Goal: Answer question/provide support: Share knowledge or assist other users

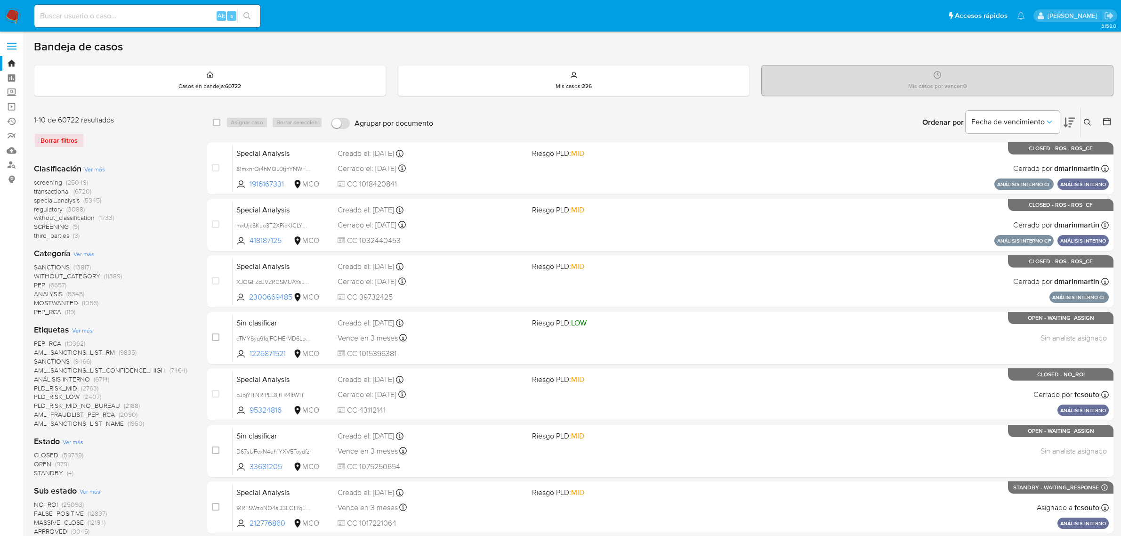
scroll to position [424, 0]
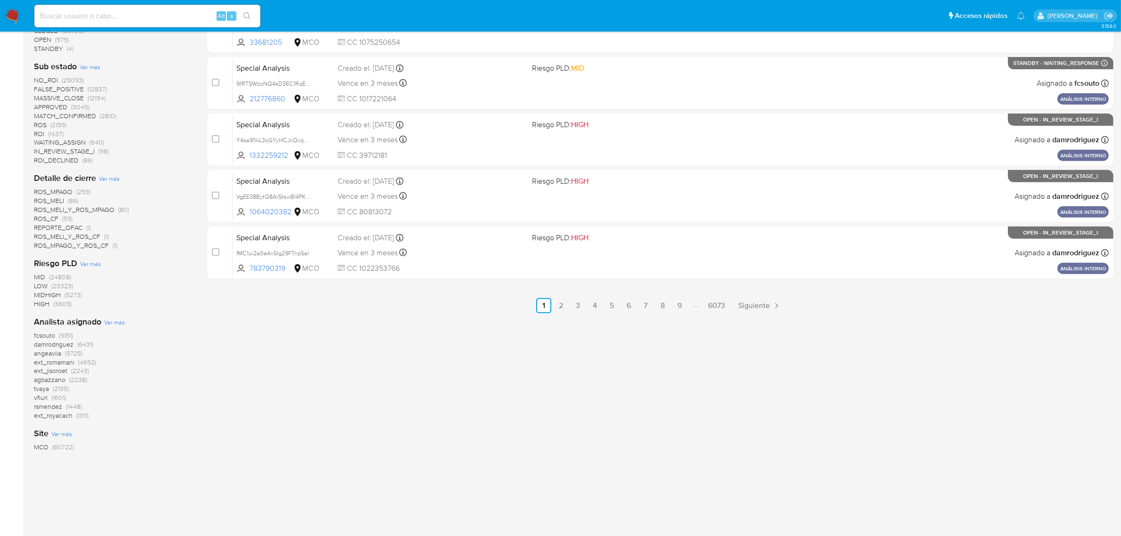
click at [170, 29] on div "Alt s" at bounding box center [147, 16] width 226 height 26
click at [178, 12] on input at bounding box center [147, 16] width 226 height 12
paste input "dyvP7vlpOEJZSh2YF5ROMxbC"
type input "dyvP7vlpOEJZSh2YF5ROMxbC"
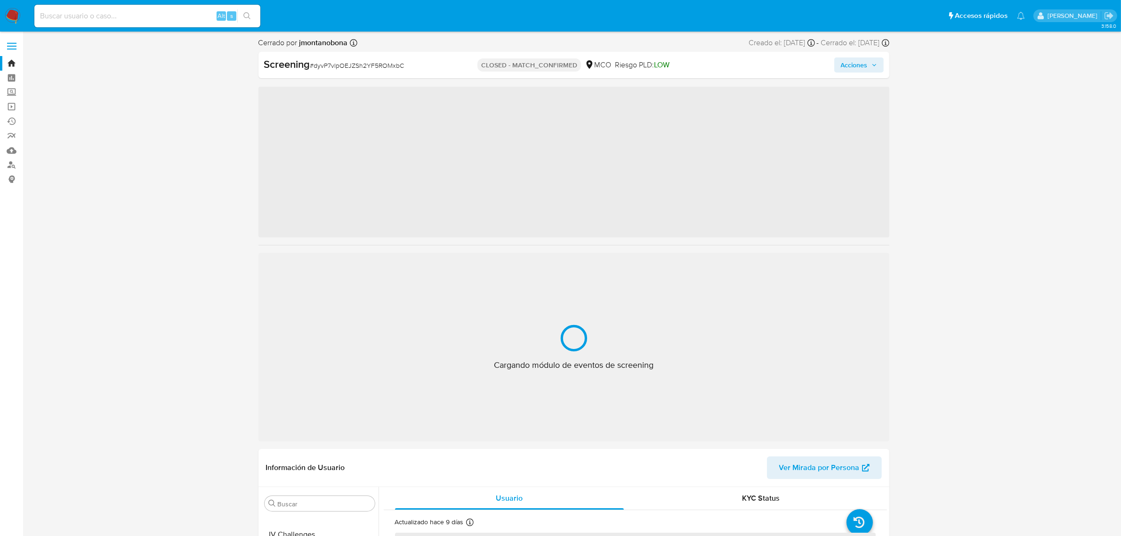
scroll to position [397, 0]
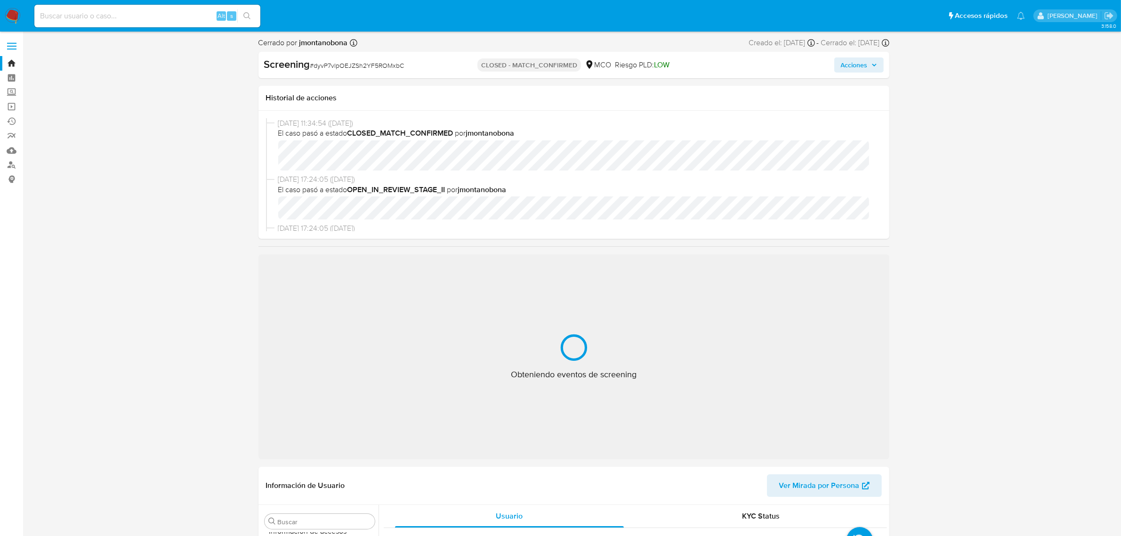
select select "10"
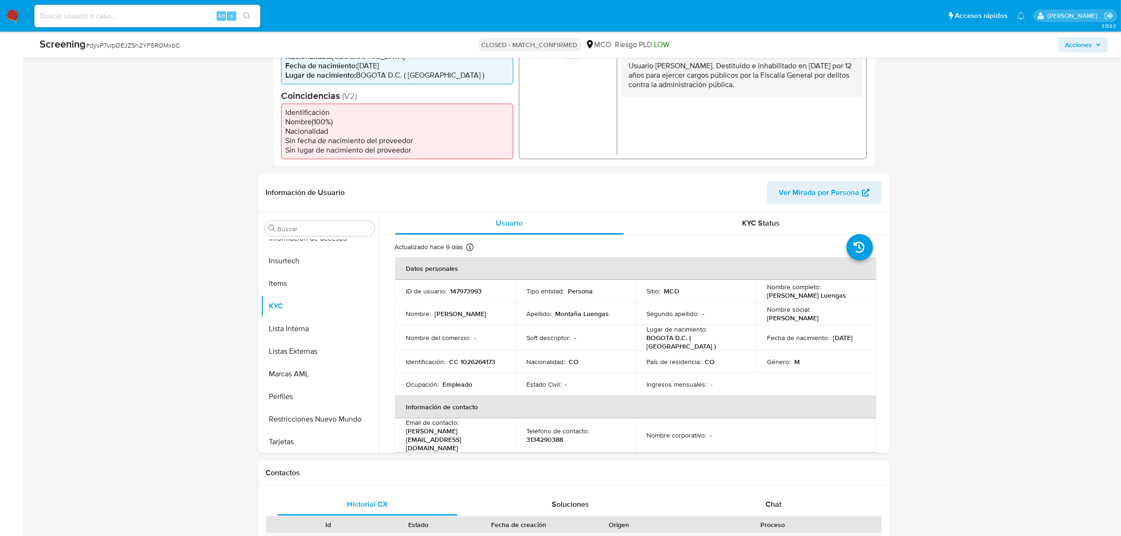
scroll to position [294, 0]
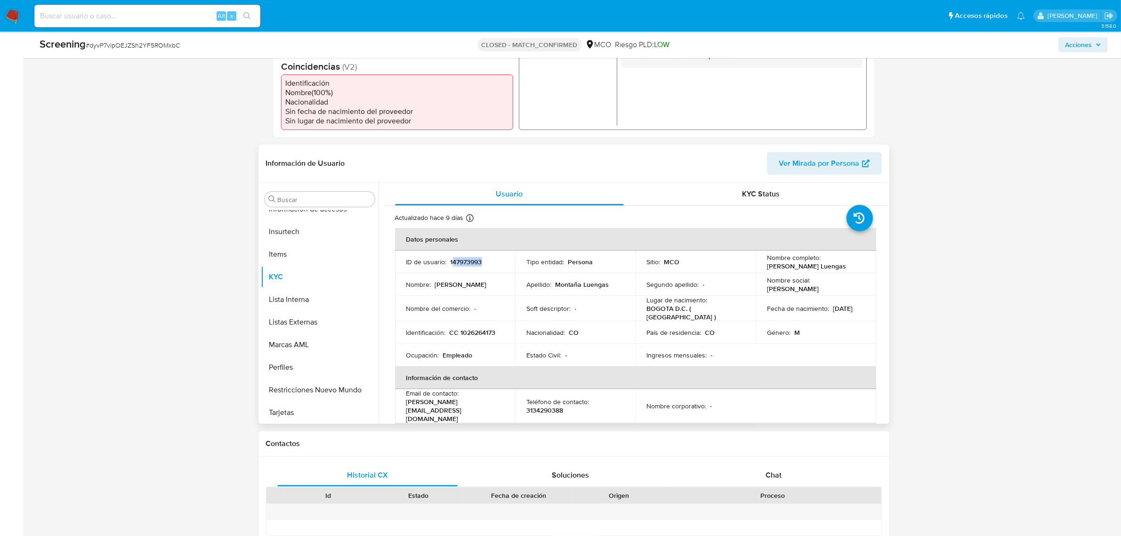
drag, startPoint x: 451, startPoint y: 260, endPoint x: 492, endPoint y: 262, distance: 41.5
click at [492, 262] on div "ID de usuario : 147973993" at bounding box center [455, 262] width 98 height 8
click at [467, 262] on p "147973993" at bounding box center [467, 262] width 32 height 8
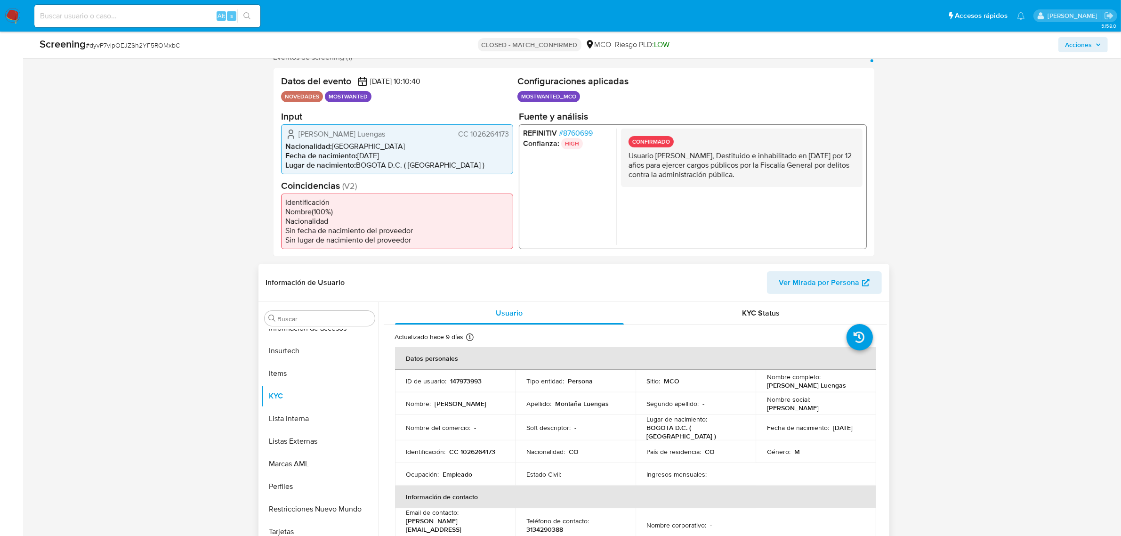
scroll to position [177, 0]
drag, startPoint x: 500, startPoint y: 450, endPoint x: 460, endPoint y: 453, distance: 40.2
click at [460, 453] on div "Identificación : CC 1026264173" at bounding box center [455, 450] width 98 height 8
copy p "1026264173"
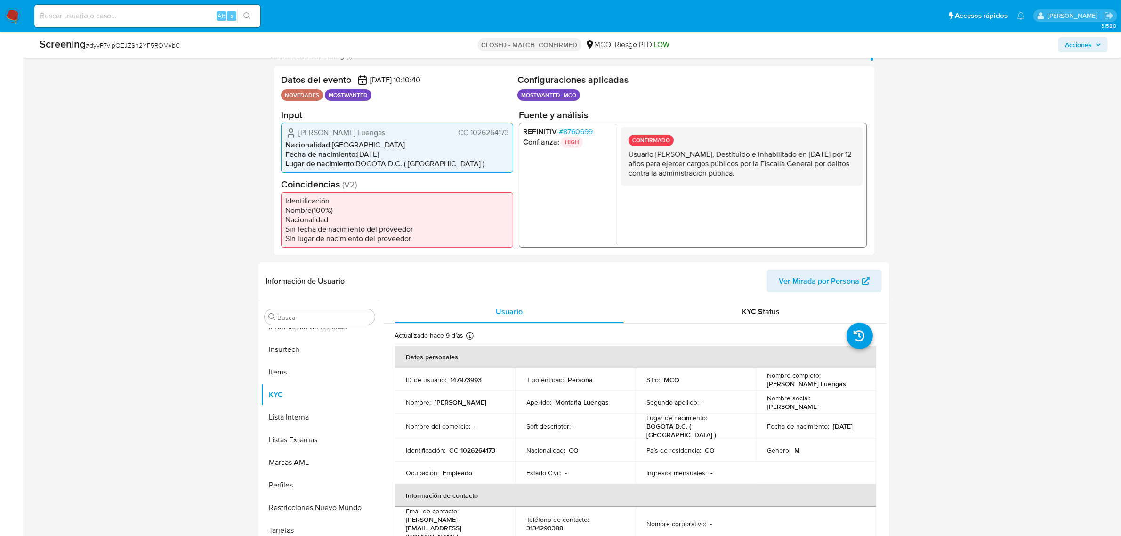
click at [167, 15] on input at bounding box center [147, 16] width 226 height 12
paste input "jUnYrGeZHknlh9PtSbvlmqNL"
type input "jUnYrGeZHknlh9PtSbvlmqNL"
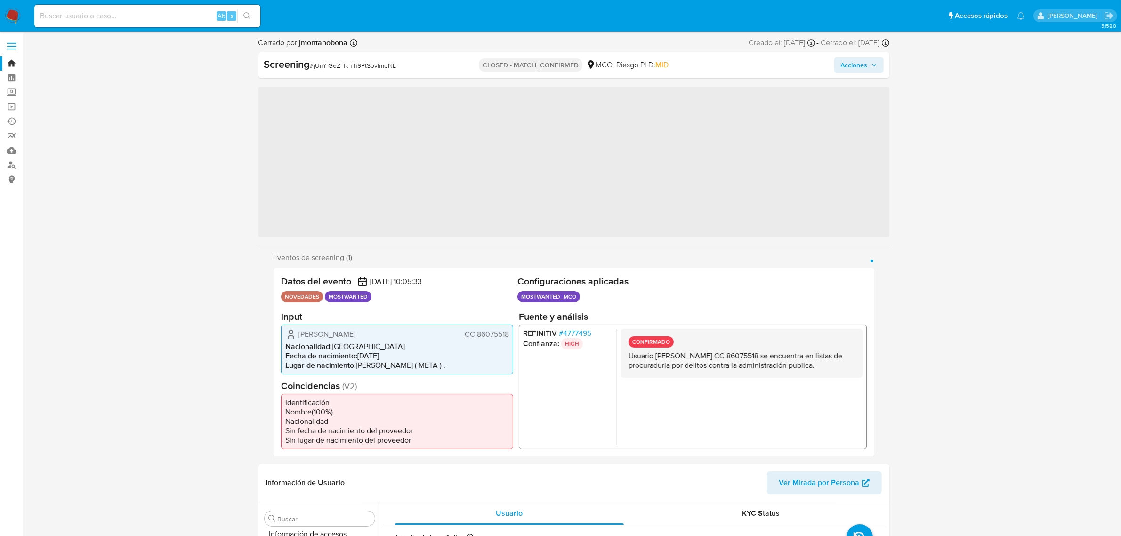
scroll to position [397, 0]
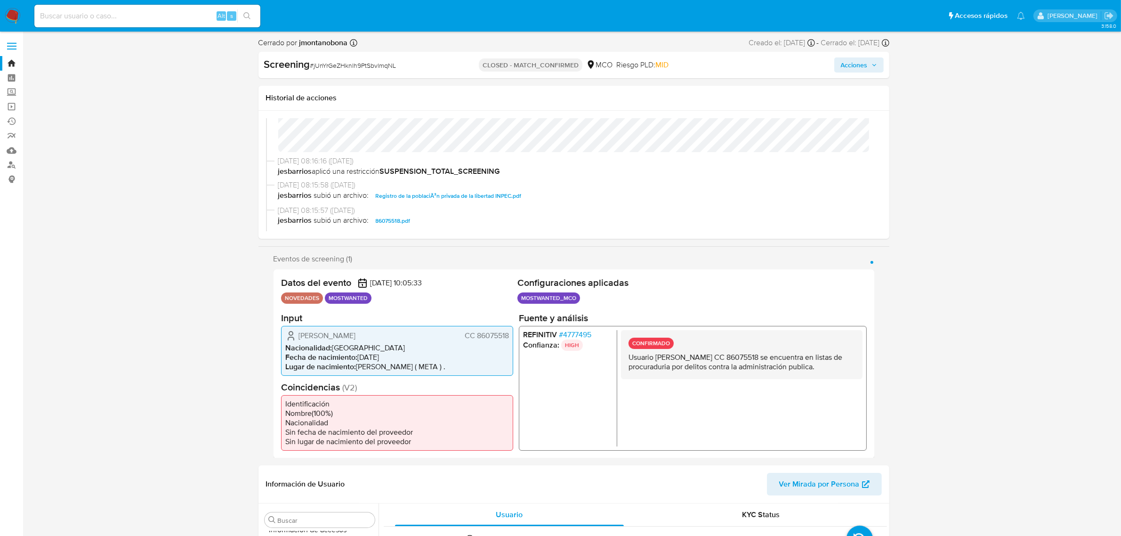
select select "10"
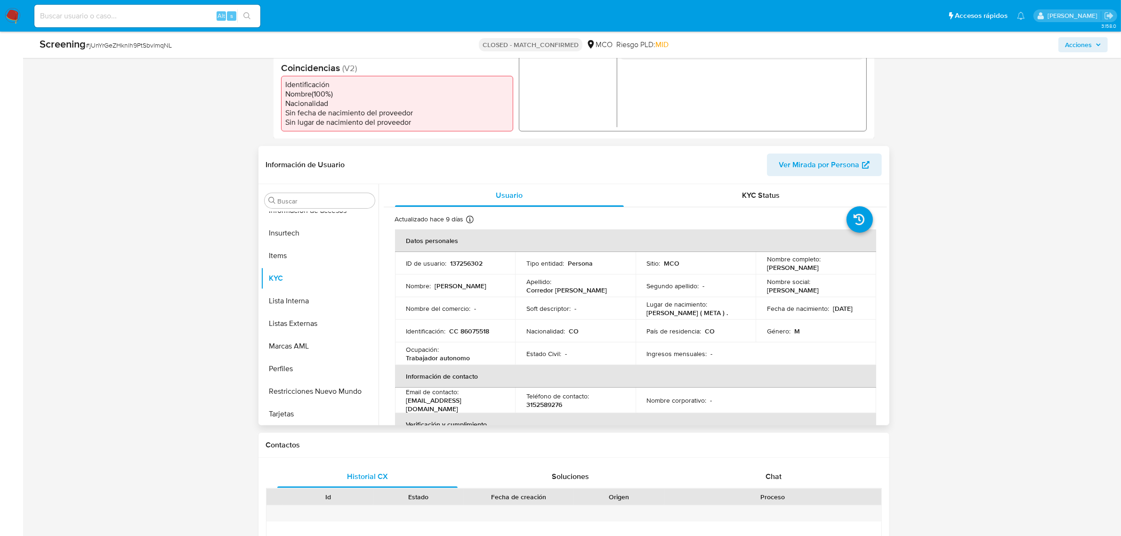
scroll to position [294, 0]
drag, startPoint x: 491, startPoint y: 332, endPoint x: 461, endPoint y: 335, distance: 30.2
click at [461, 334] on div "Identificación : CC 86075518" at bounding box center [455, 329] width 98 height 8
copy p "86075518"
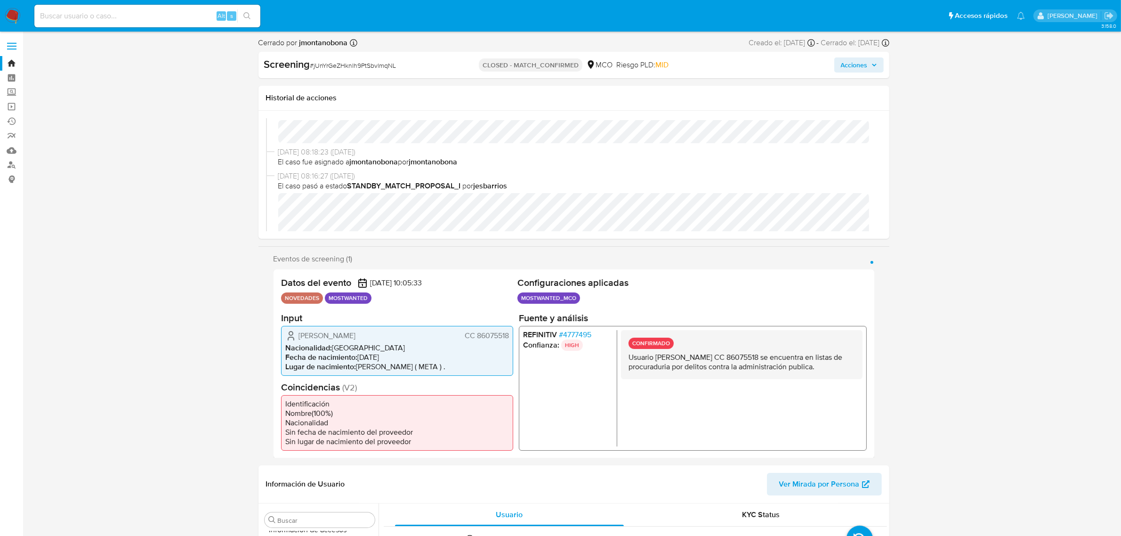
scroll to position [0, 0]
click at [867, 67] on span "Acciones" at bounding box center [854, 64] width 27 height 15
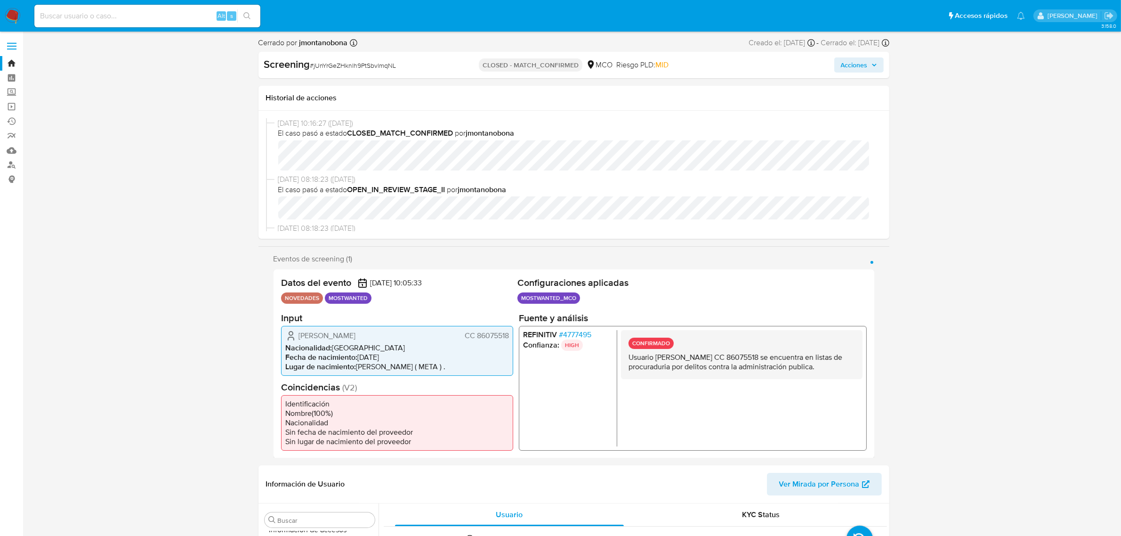
click at [187, 20] on input at bounding box center [147, 16] width 226 height 12
paste input "REK1NjM49DlyOhTm9sOVdO4Y"
type input "REK1NjM49DlyOhTm9sOVdO4Y"
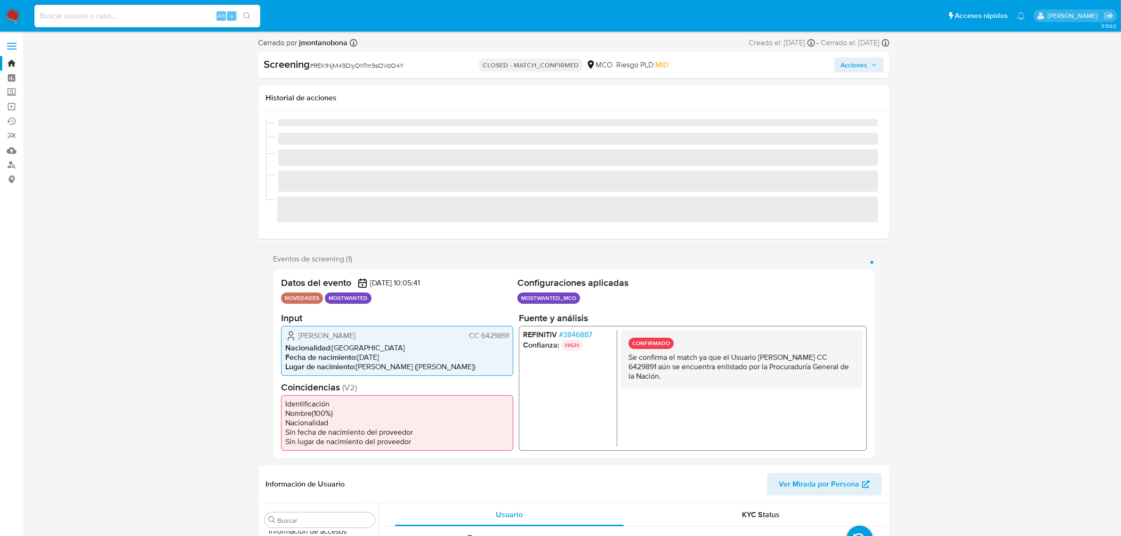
scroll to position [397, 0]
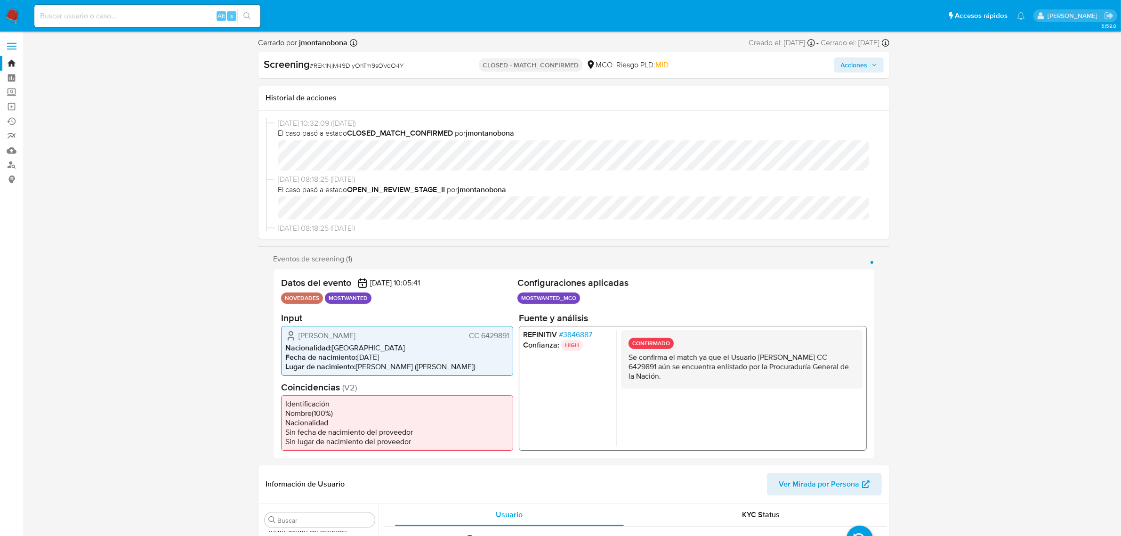
select select "10"
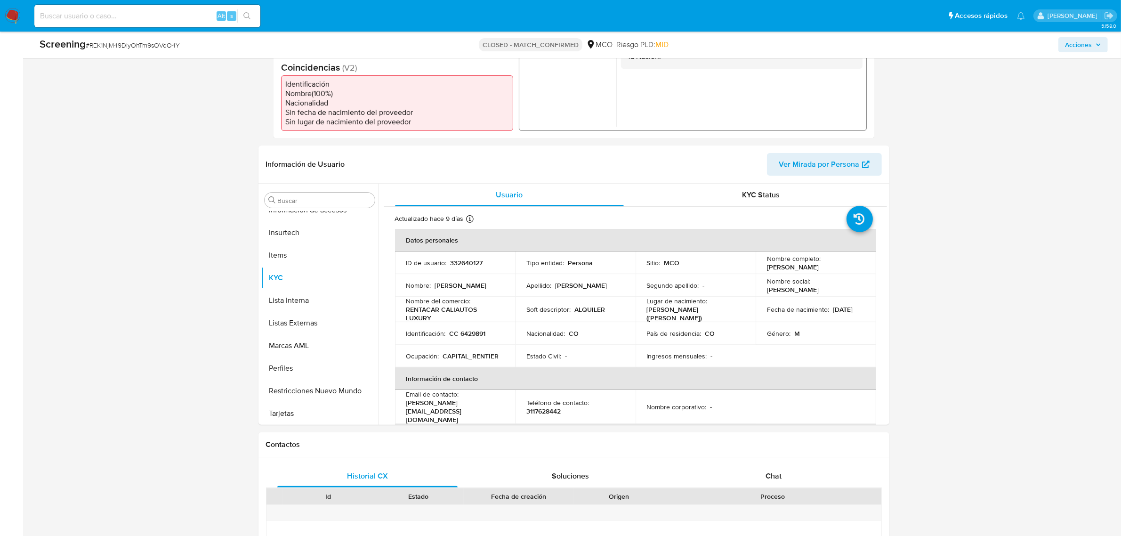
scroll to position [294, 0]
drag, startPoint x: 460, startPoint y: 332, endPoint x: 491, endPoint y: 333, distance: 31.1
click at [491, 333] on div "Identificación : CC 6429891" at bounding box center [455, 332] width 98 height 8
copy p "6429891"
drag, startPoint x: 768, startPoint y: 268, endPoint x: 857, endPoint y: 267, distance: 89.0
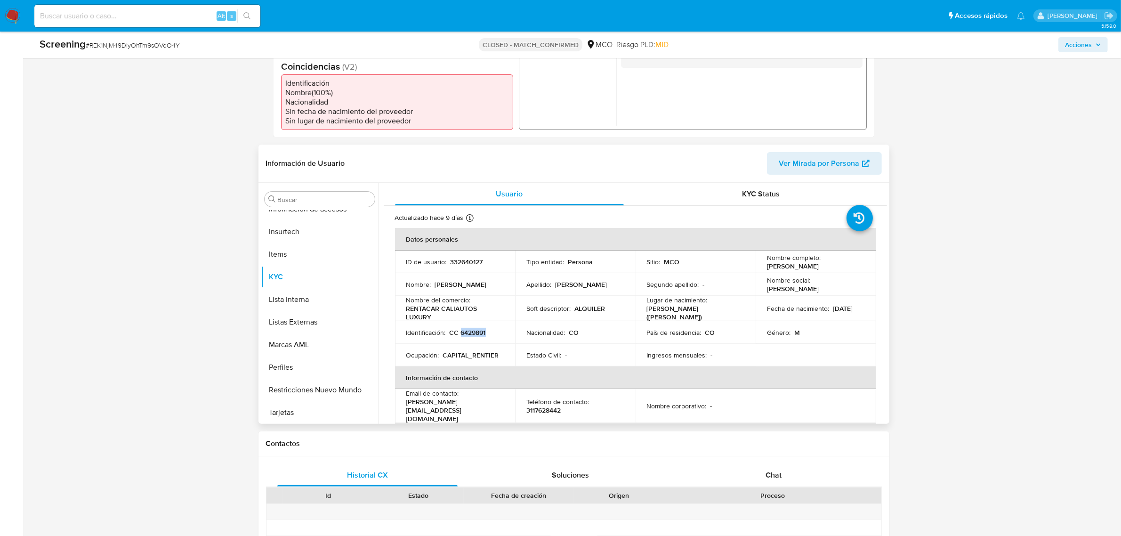
click at [857, 267] on div "Nombre completo : [PERSON_NAME]" at bounding box center [816, 261] width 98 height 17
copy p "[PERSON_NAME]"
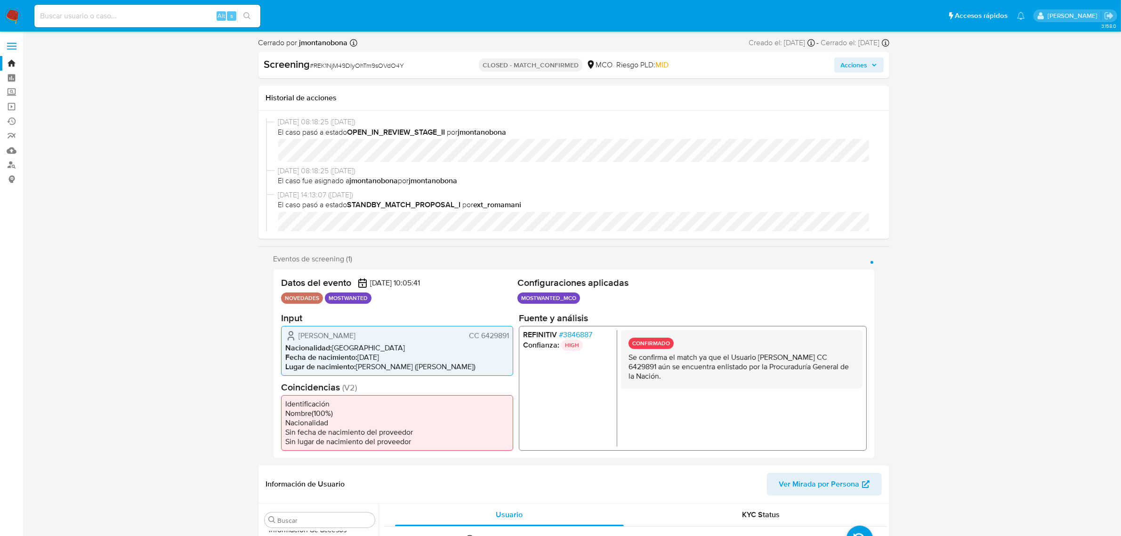
scroll to position [0, 0]
click at [120, 12] on input at bounding box center [147, 16] width 226 height 12
paste input "iMscecd6xhcv8XL9TcXQZ0fI"
type input "iMscecd6xhcv8XL9TcXQZ0fI"
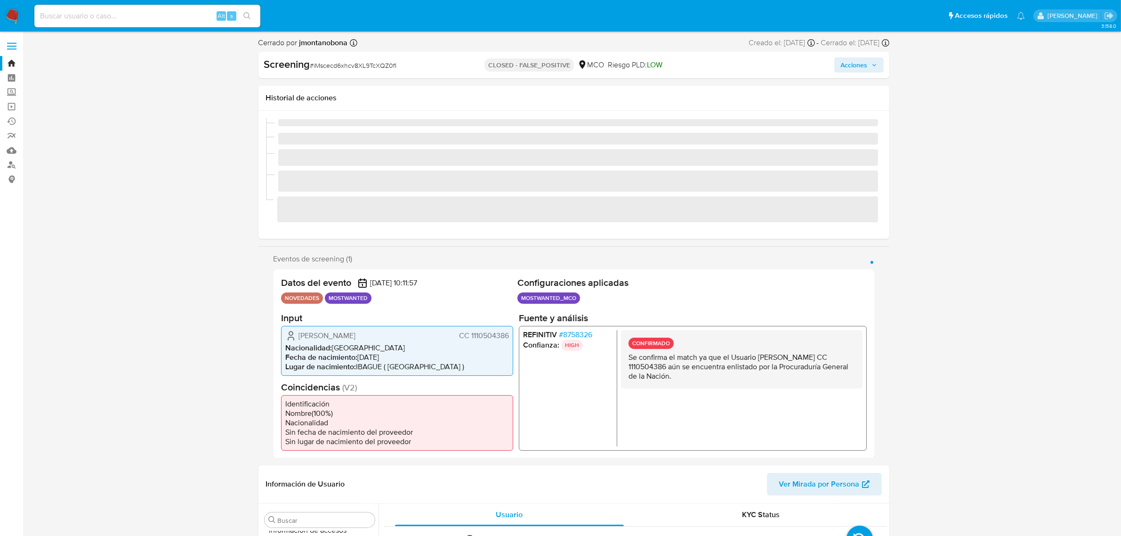
scroll to position [397, 0]
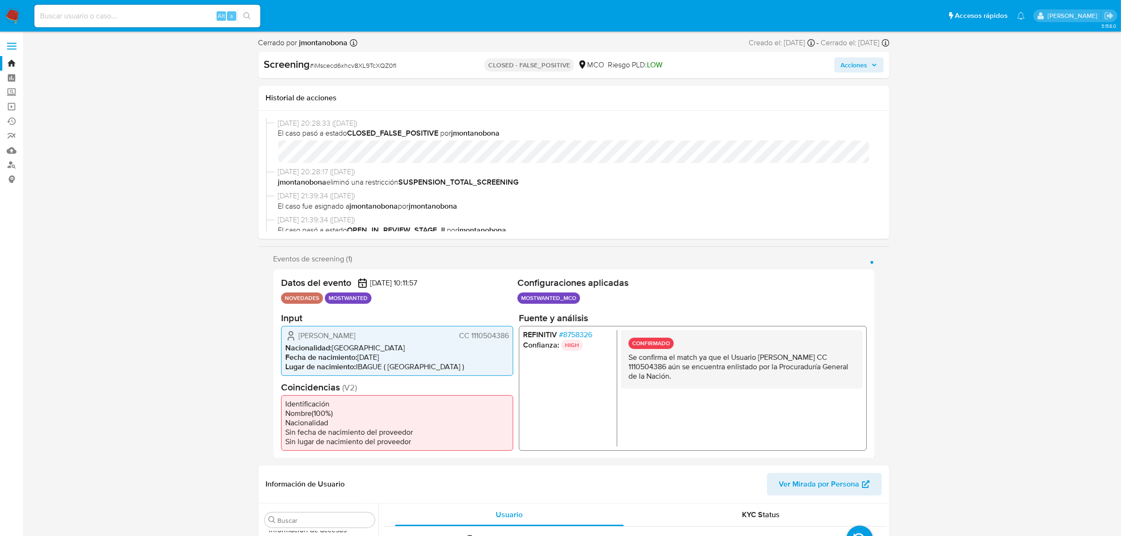
select select "10"
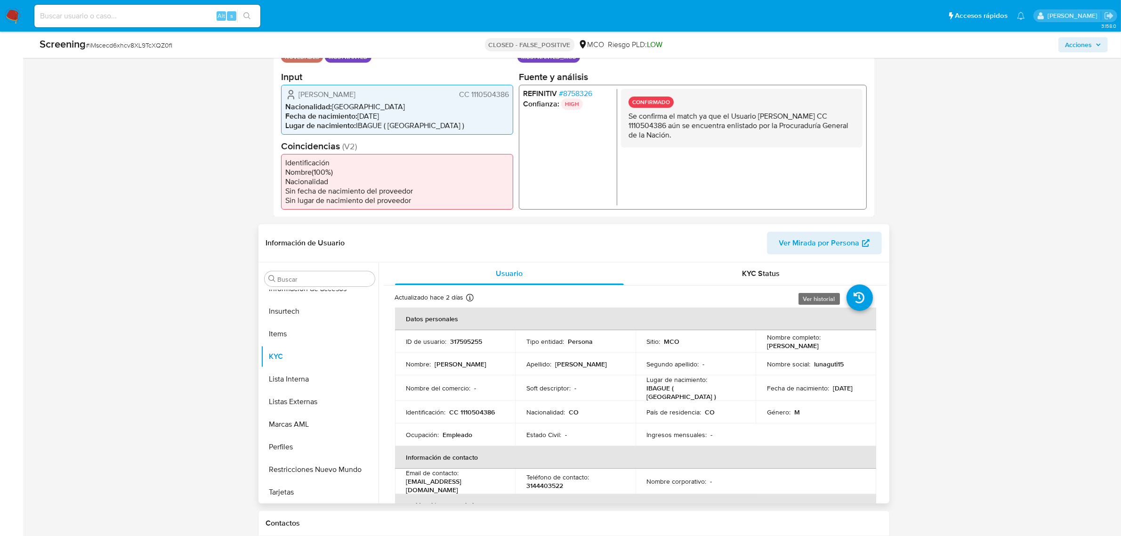
scroll to position [235, 0]
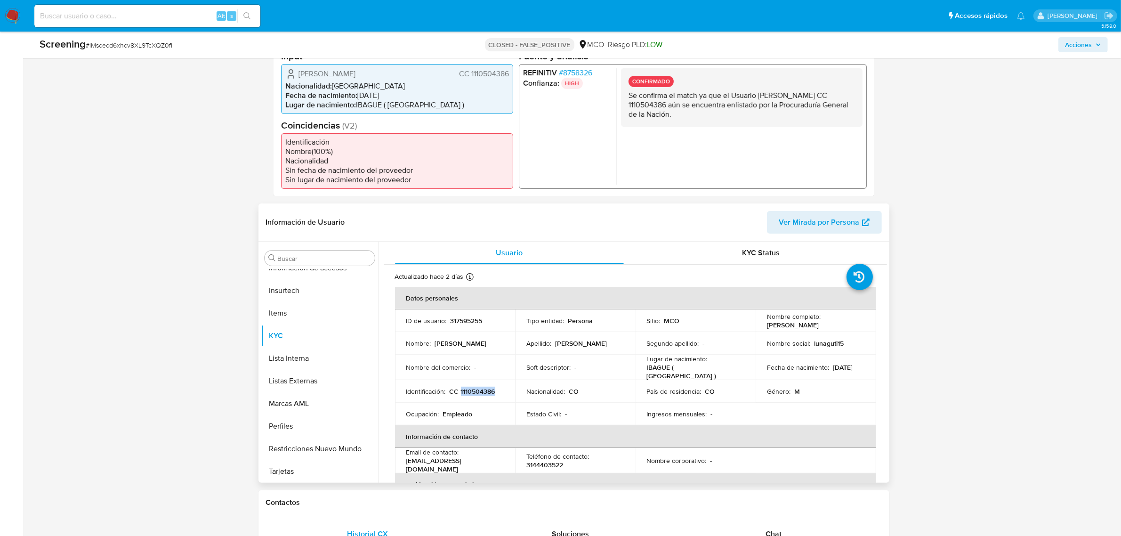
drag, startPoint x: 460, startPoint y: 391, endPoint x: 495, endPoint y: 389, distance: 35.8
click at [495, 389] on div "Identificación : CC 1110504386" at bounding box center [455, 391] width 98 height 8
copy p "1110504386"
drag, startPoint x: 766, startPoint y: 326, endPoint x: 846, endPoint y: 331, distance: 80.7
click at [846, 331] on td "Nombre completo : [PERSON_NAME]" at bounding box center [816, 320] width 121 height 23
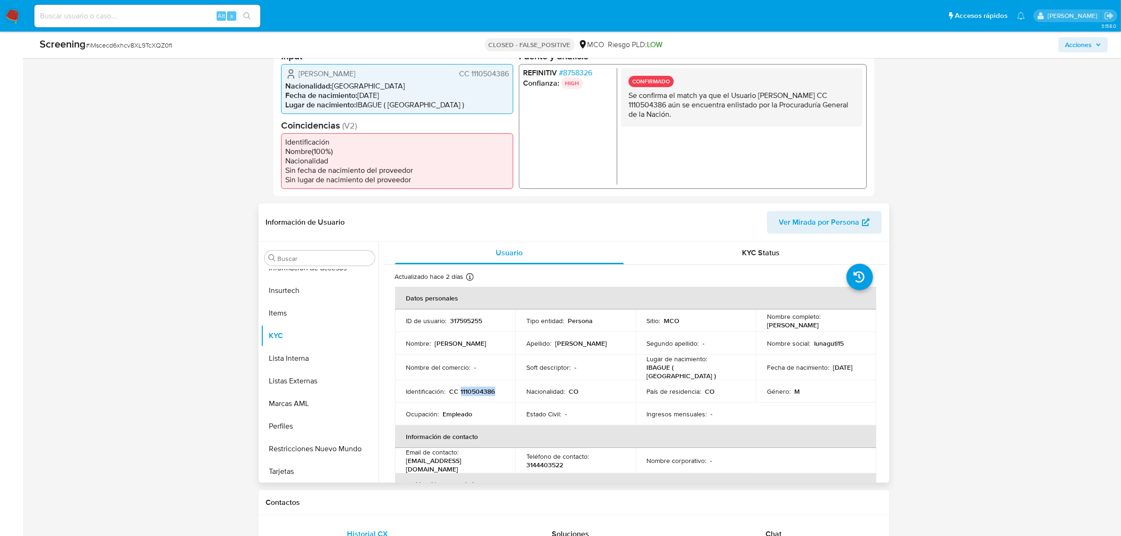
copy p "[PERSON_NAME]"
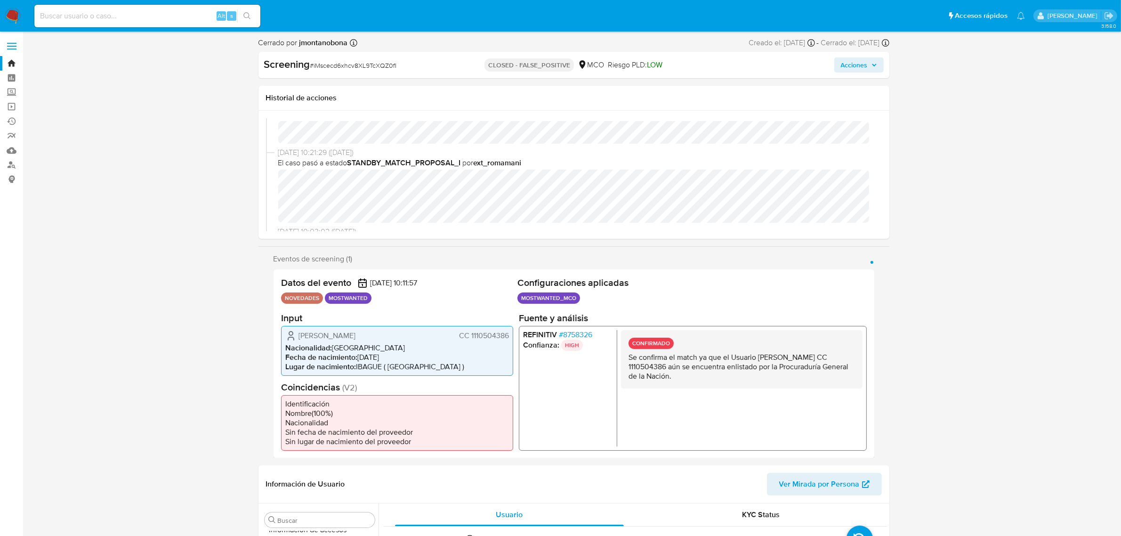
scroll to position [118, 0]
